Goal: Task Accomplishment & Management: Use online tool/utility

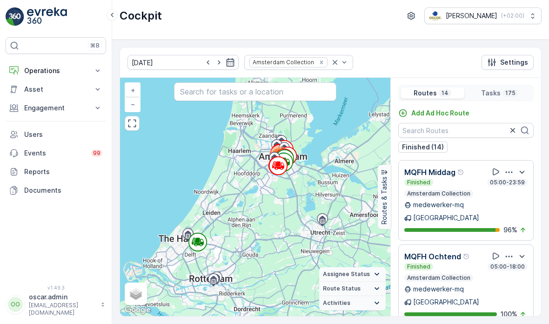
click at [23, 17] on img at bounding box center [15, 16] width 19 height 19
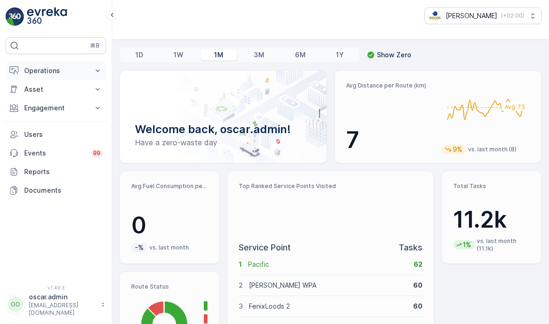
click at [91, 70] on button "Operations" at bounding box center [56, 70] width 100 height 19
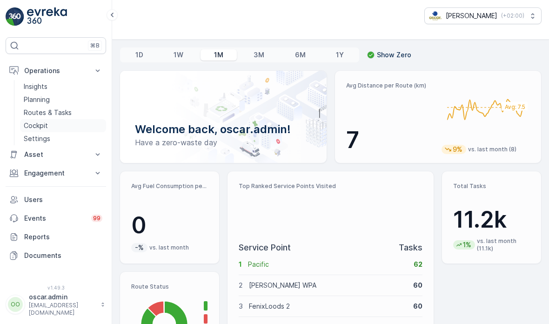
click at [44, 126] on p "Cockpit" at bounding box center [36, 125] width 24 height 9
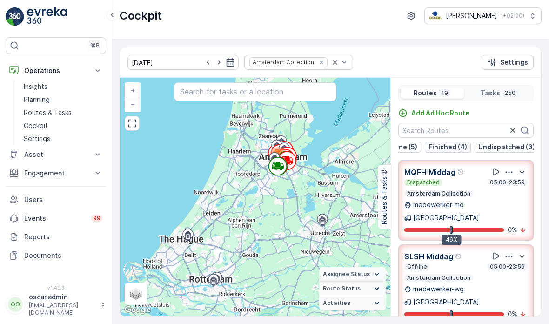
scroll to position [0, 78]
click at [520, 148] on p "Undispatched (6)" at bounding box center [507, 146] width 57 height 9
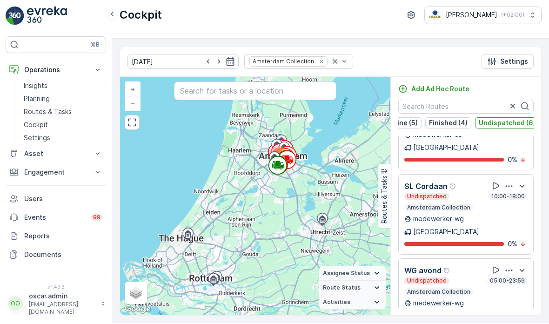
scroll to position [0, 0]
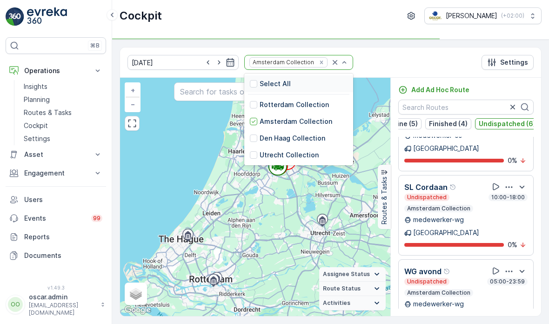
click at [260, 82] on p "Select All" at bounding box center [275, 83] width 31 height 9
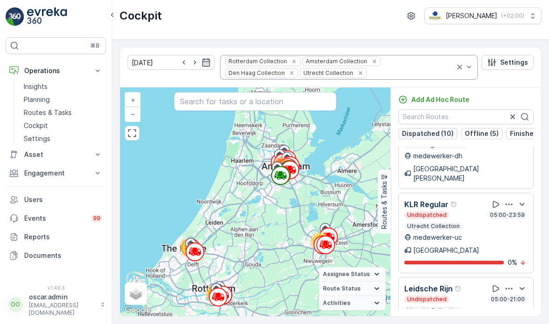
click at [425, 130] on p "Dispatched (10)" at bounding box center [428, 133] width 52 height 9
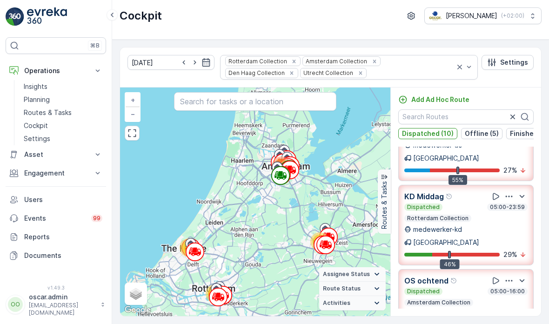
click at [371, 63] on icon "Remove Amsterdam Collection" at bounding box center [374, 61] width 7 height 7
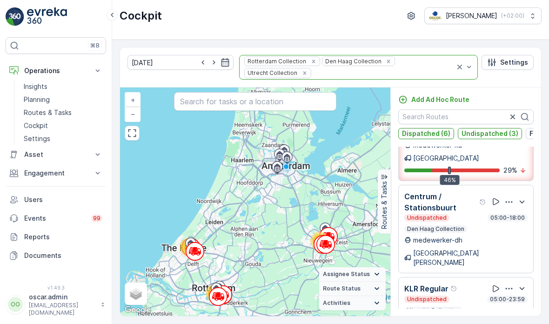
click at [421, 129] on p "Dispatched (6)" at bounding box center [426, 133] width 48 height 9
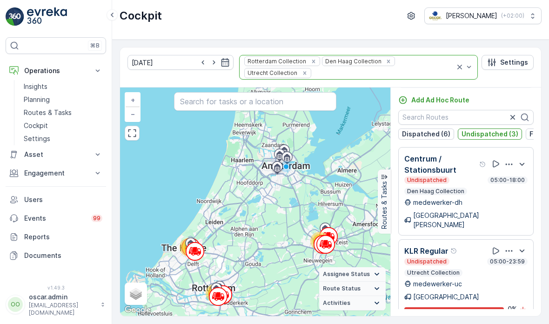
scroll to position [15, 0]
